Goal: Information Seeking & Learning: Find specific page/section

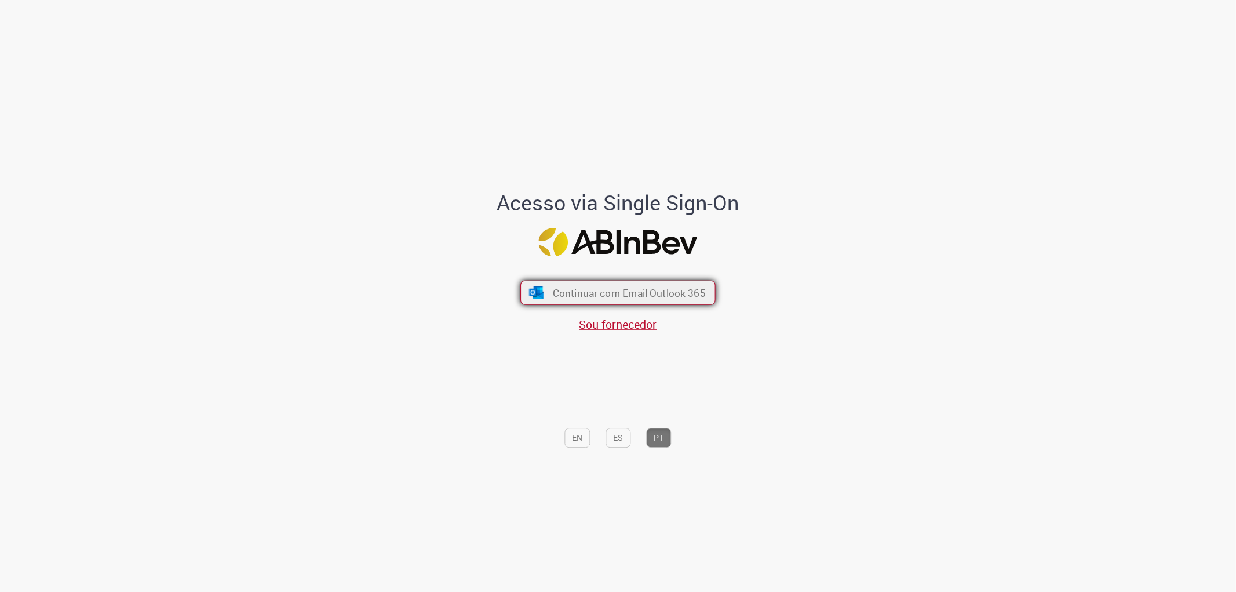
click at [682, 294] on span "Continuar com Email Outlook 365" at bounding box center [629, 292] width 153 height 13
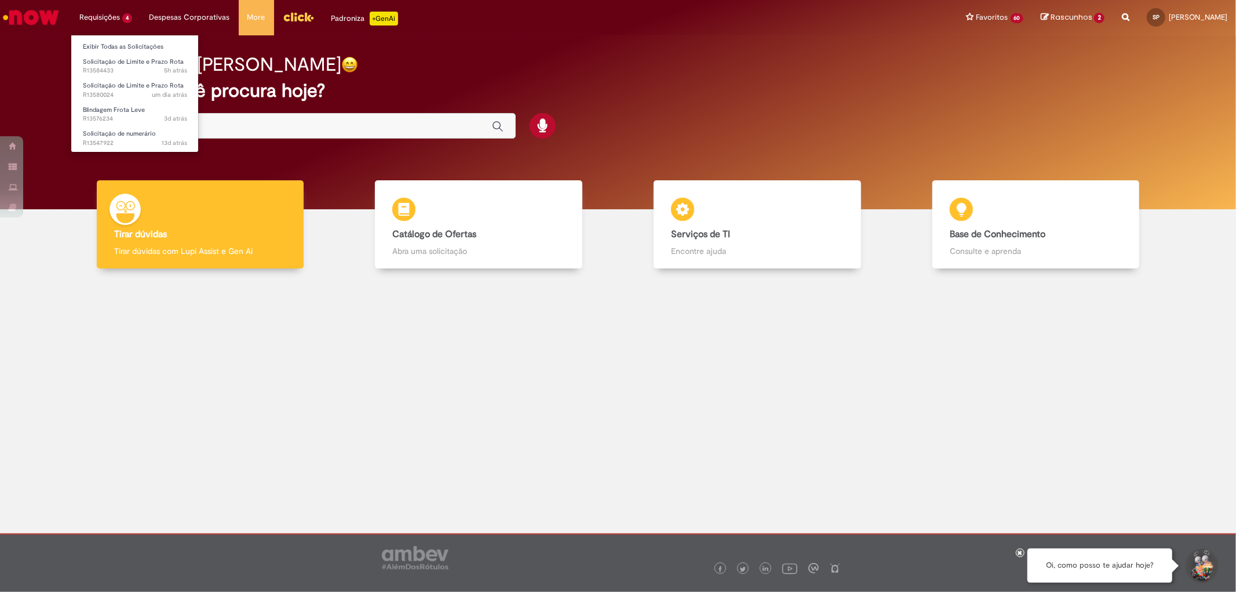
click at [91, 54] on li "Solicitação de Limite e Prazo Rota 5h atrás 5 horas atrás R13584433" at bounding box center [135, 65] width 128 height 24
click at [97, 37] on ul "Exibir Todas as Solicitações Solicitação de Limite e Prazo Rota 5h atrás 5 hora…" at bounding box center [135, 94] width 128 height 118
click at [103, 42] on link "Exibir Todas as Solicitações" at bounding box center [135, 47] width 128 height 13
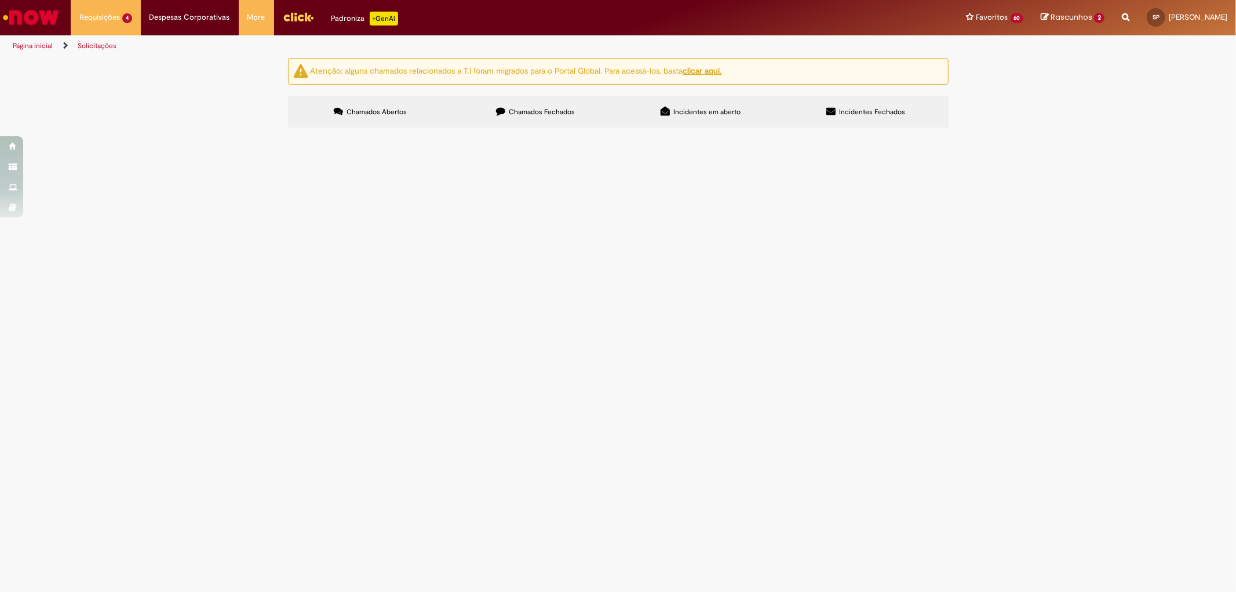
click at [54, 19] on img "Ir para a Homepage" at bounding box center [31, 17] width 60 height 23
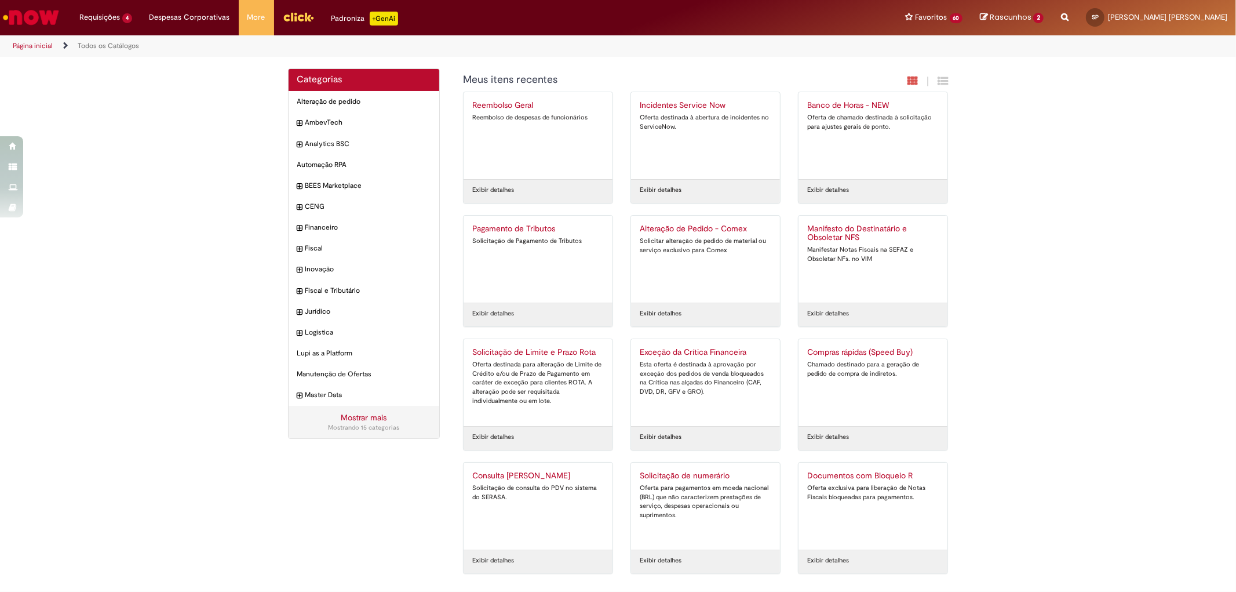
click at [41, 12] on img "Ir para a Homepage" at bounding box center [31, 17] width 60 height 23
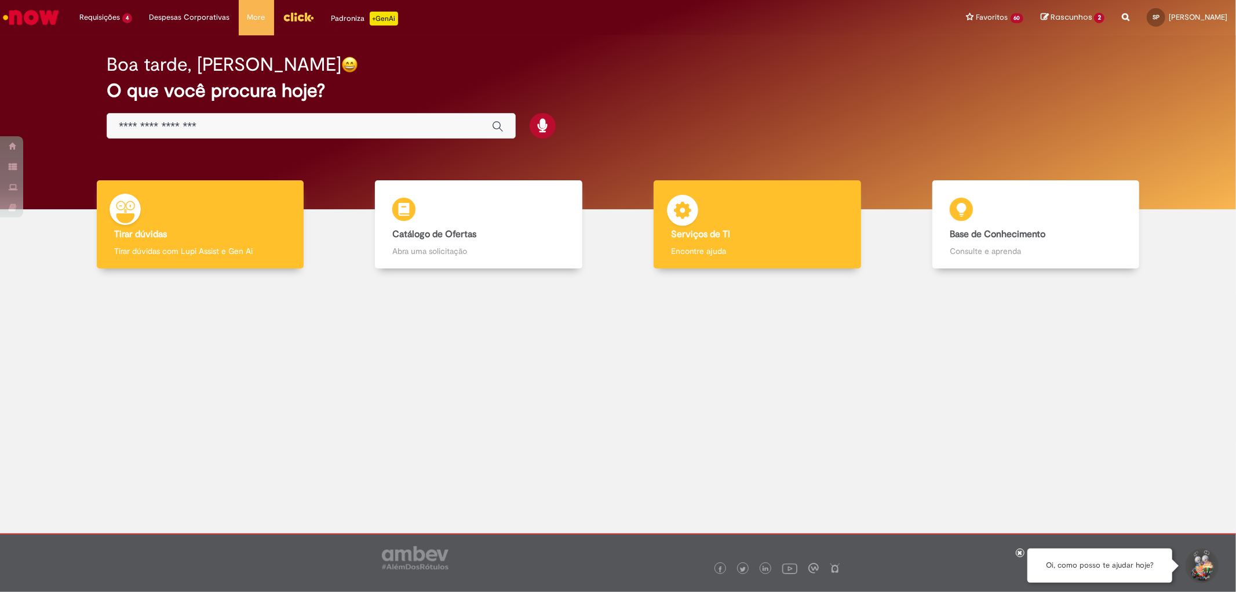
click at [779, 251] on p "Encontre ajuda" at bounding box center [757, 251] width 172 height 12
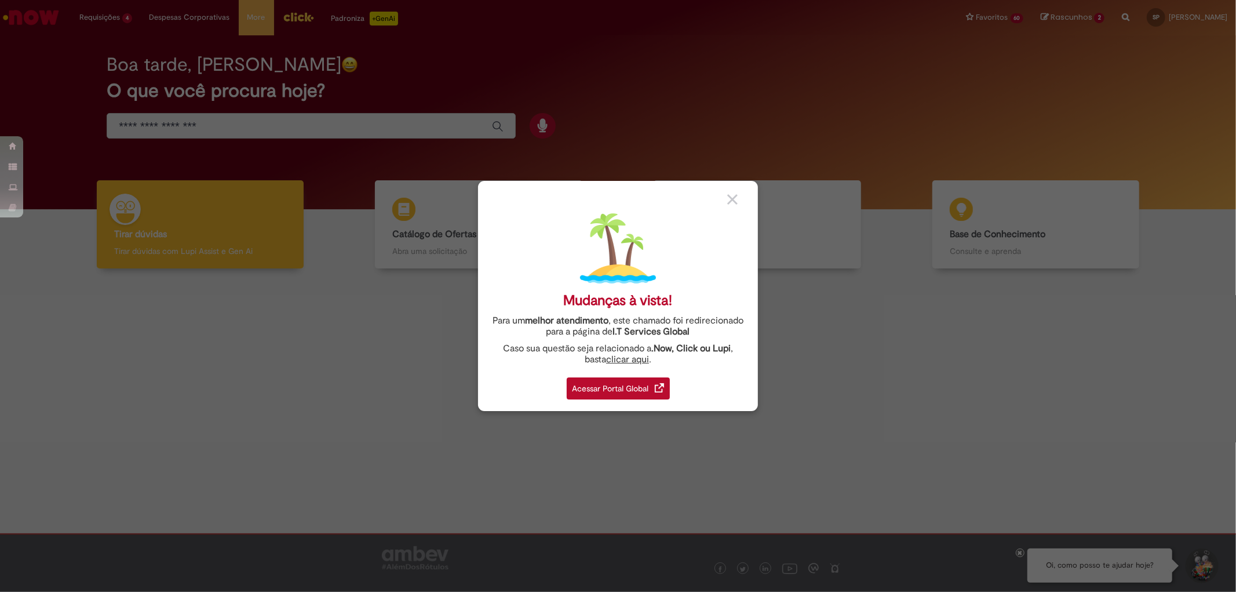
click at [507, 66] on div "Mudanças à vista! Para um melhor atendimento , este chamado foi redirecionado p…" at bounding box center [618, 296] width 1236 height 592
click at [734, 206] on div "Mudanças à vista! Para um melhor atendimento , este chamado foi redirecionado p…" at bounding box center [618, 296] width 280 height 230
click at [734, 195] on img at bounding box center [732, 199] width 10 height 10
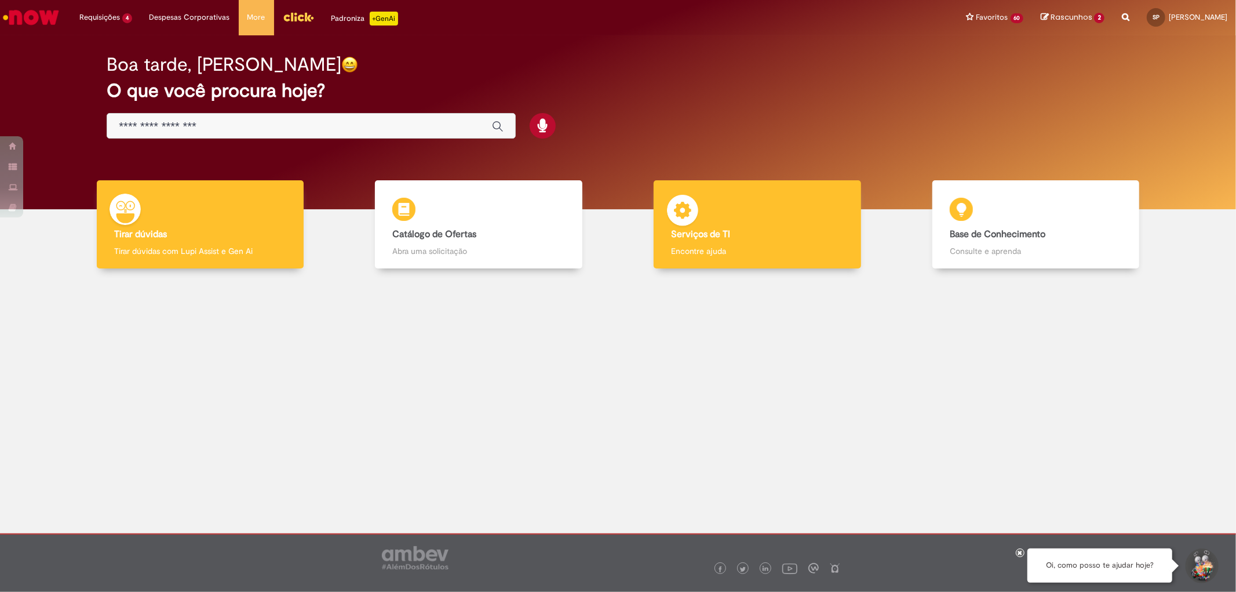
click at [692, 246] on p "Encontre ajuda" at bounding box center [757, 251] width 172 height 12
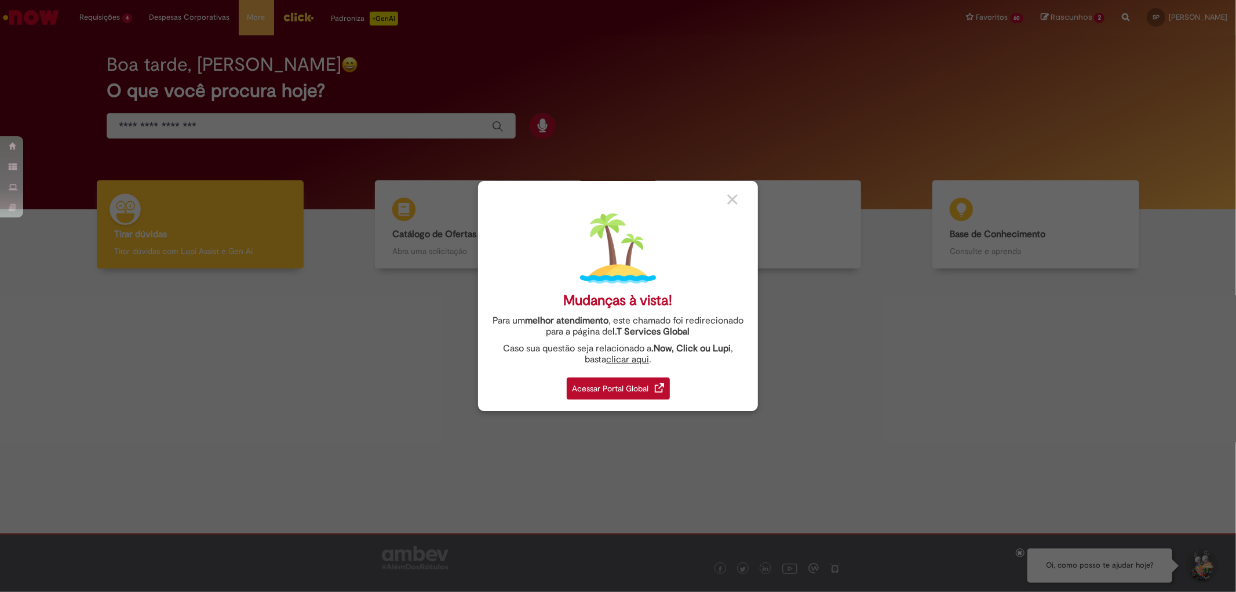
click at [580, 384] on div "Acessar Portal Global" at bounding box center [618, 388] width 103 height 22
